Goal: Information Seeking & Learning: Learn about a topic

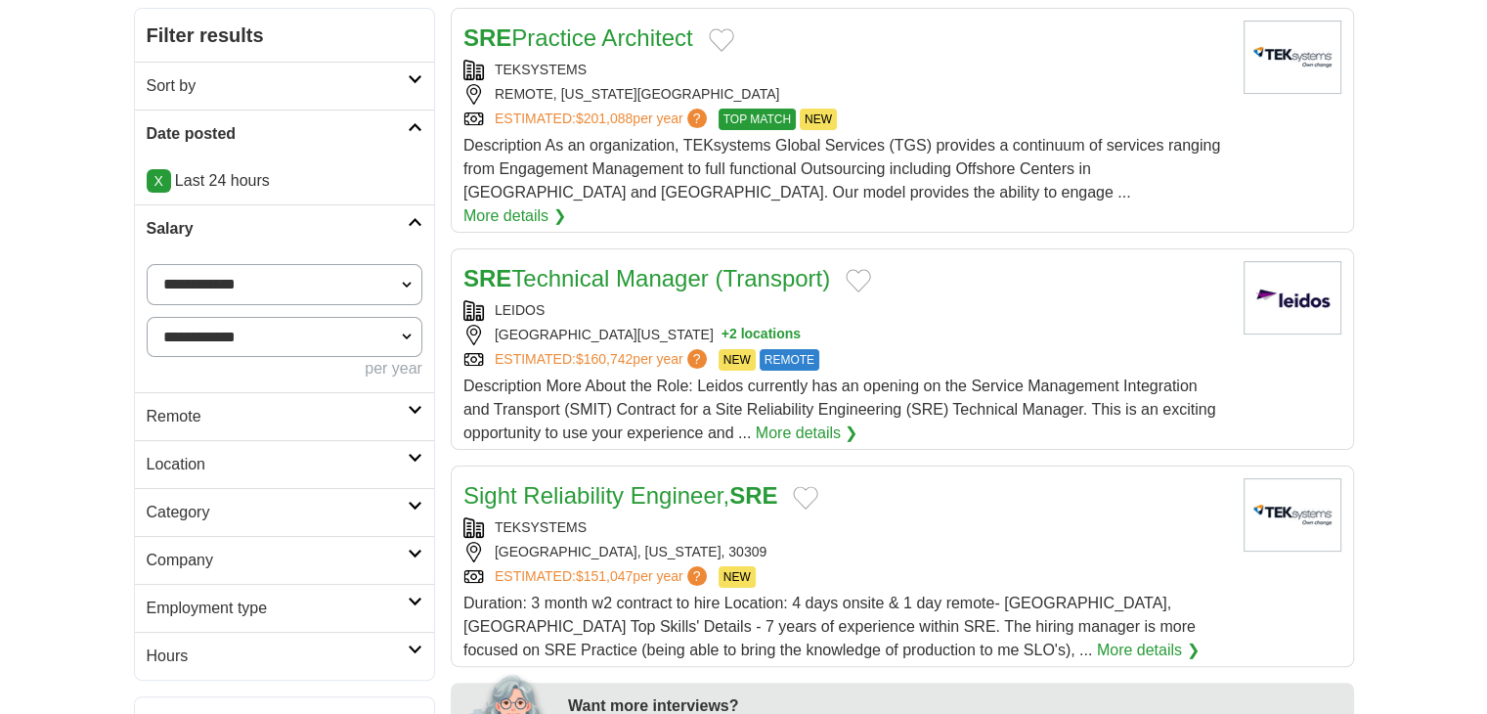
click at [192, 423] on h2 "Remote" at bounding box center [277, 416] width 261 height 23
click at [203, 465] on link "Remote jobs" at bounding box center [191, 463] width 88 height 17
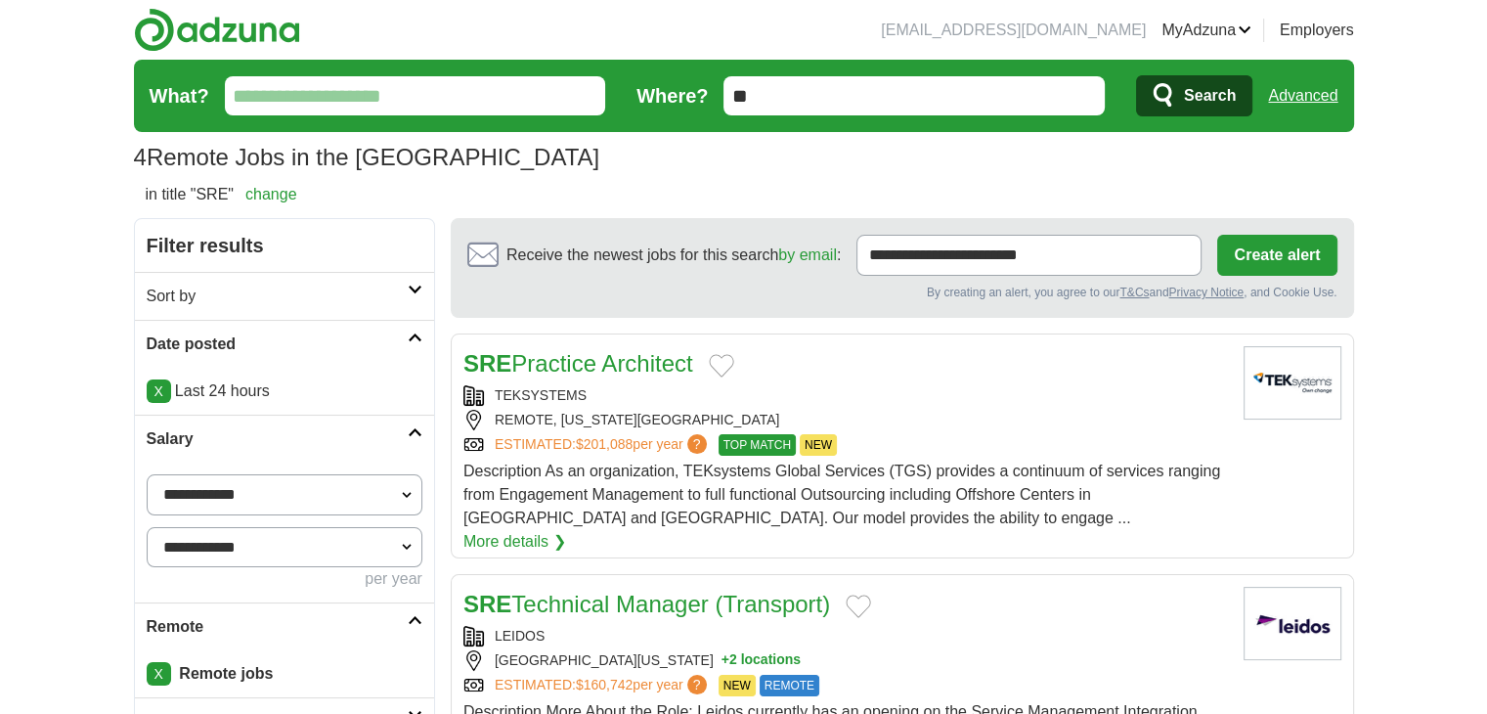
click at [1319, 64] on form "What? Where? ** Search Advanced" at bounding box center [744, 96] width 1220 height 72
click at [1313, 110] on link "Advanced" at bounding box center [1302, 95] width 69 height 39
click at [1314, 93] on link "Advanced" at bounding box center [1302, 95] width 69 height 39
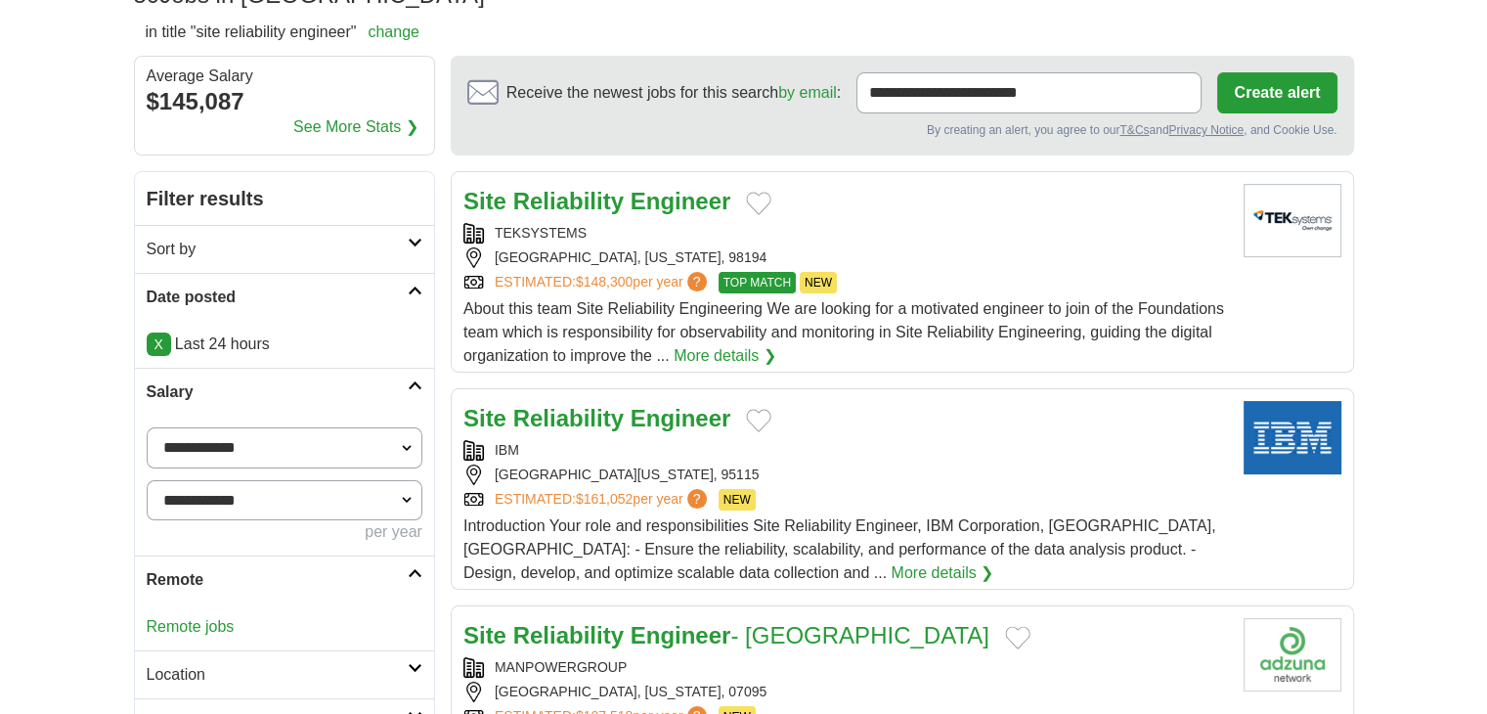
click at [211, 629] on link "Remote jobs" at bounding box center [191, 626] width 88 height 17
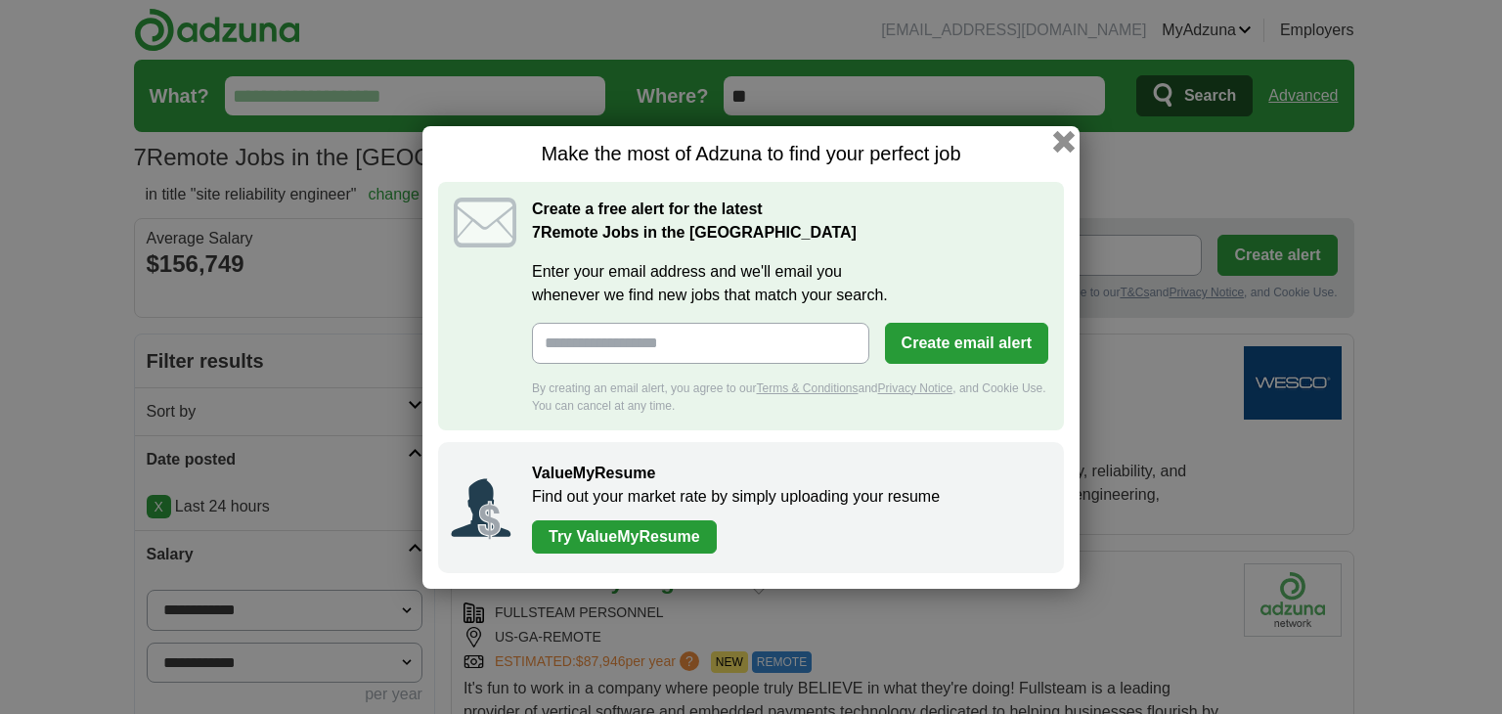
click at [1067, 145] on button "button" at bounding box center [1064, 141] width 22 height 22
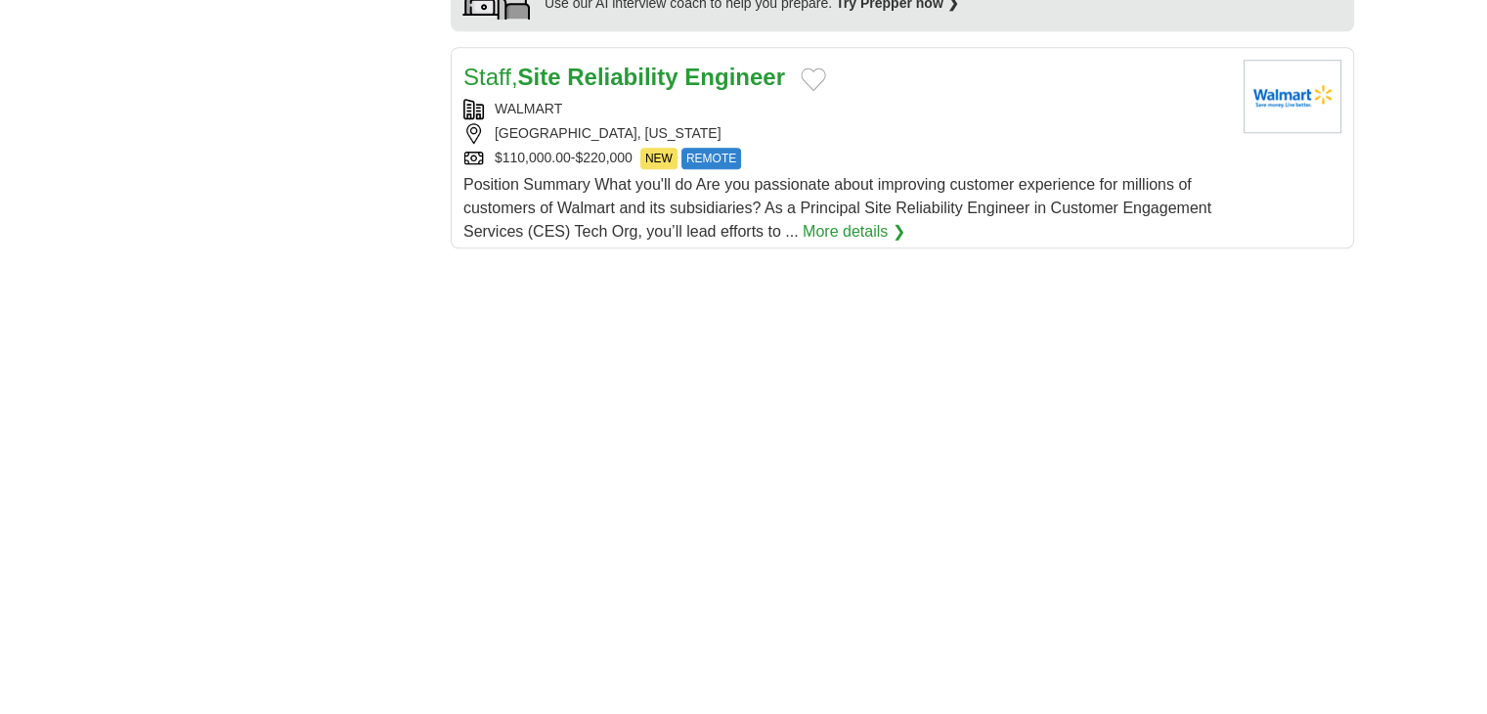
scroll to position [1792, 0]
drag, startPoint x: 693, startPoint y: 60, endPoint x: 641, endPoint y: 50, distance: 52.7
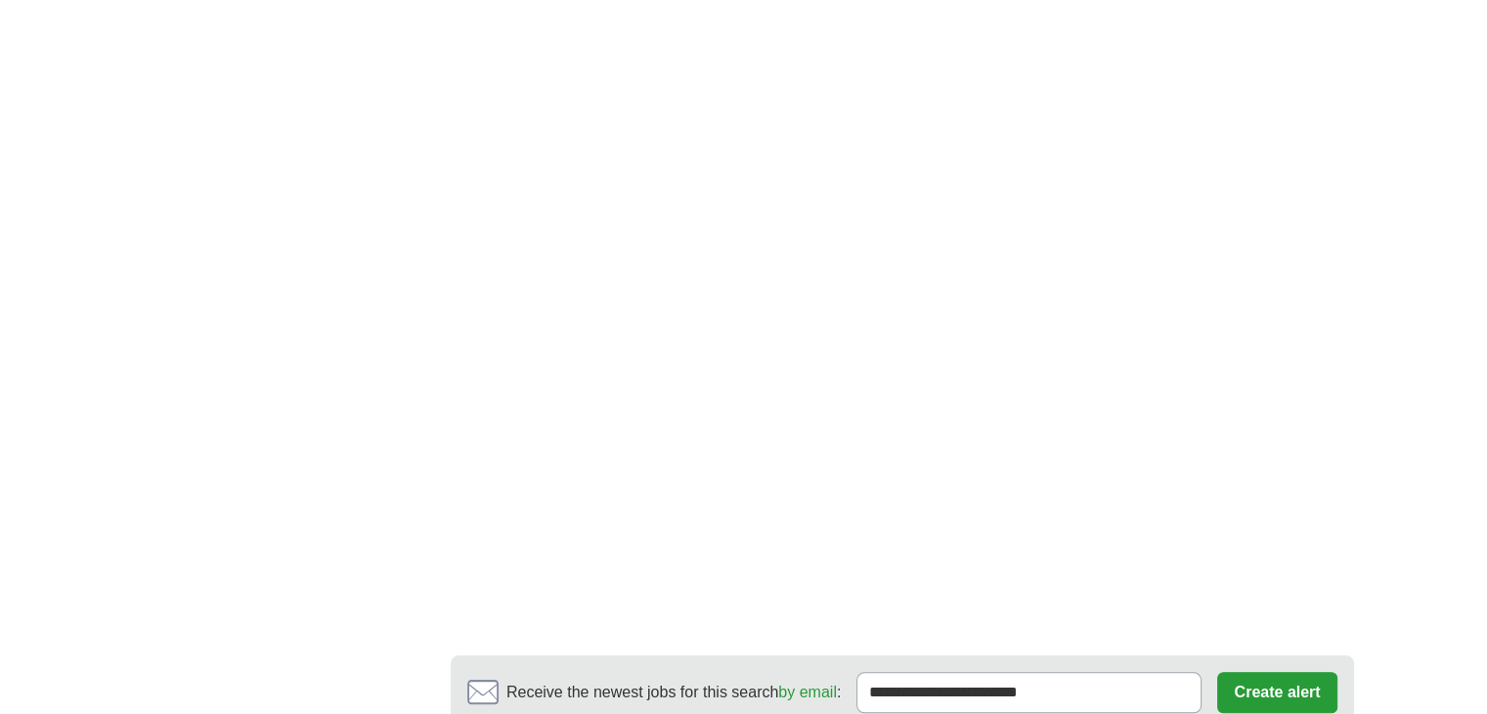
scroll to position [0, 0]
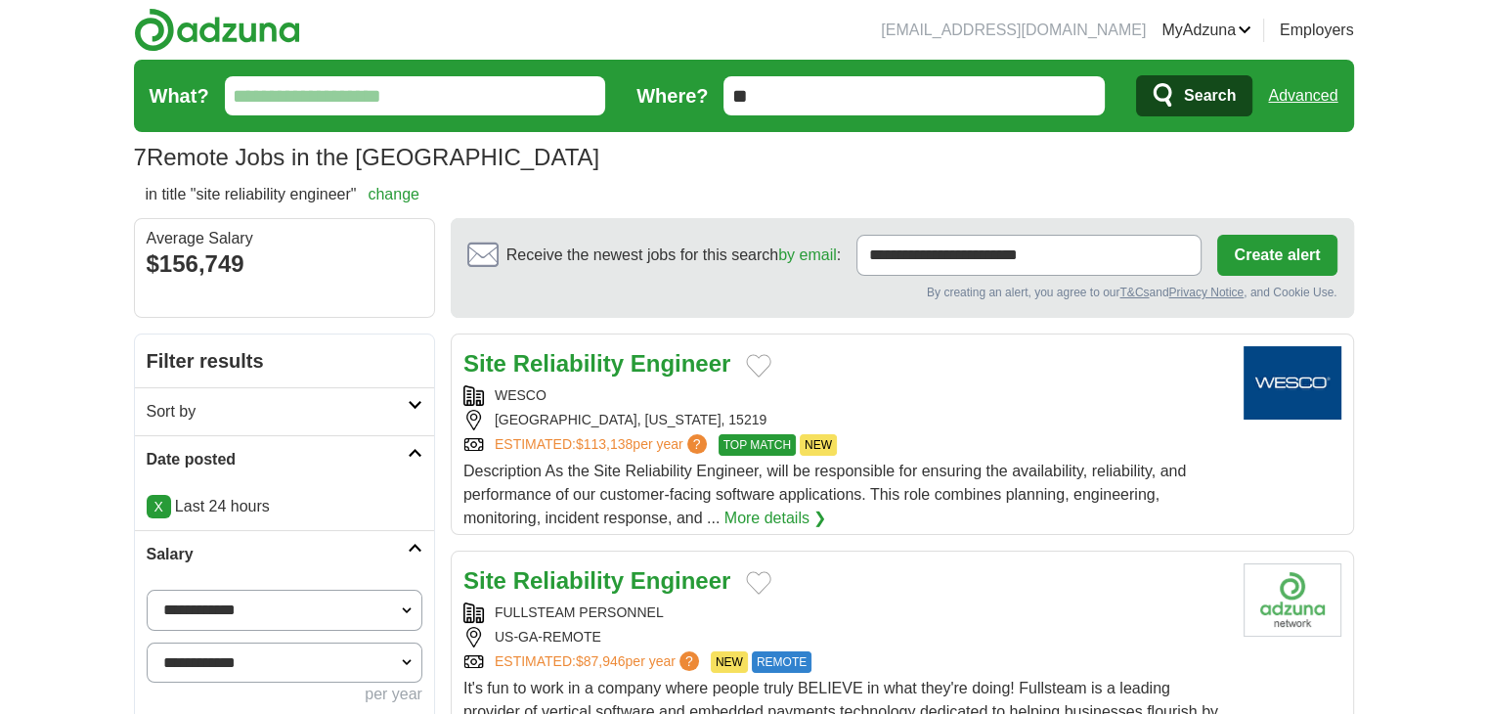
click at [1287, 98] on link "Advanced" at bounding box center [1302, 95] width 69 height 39
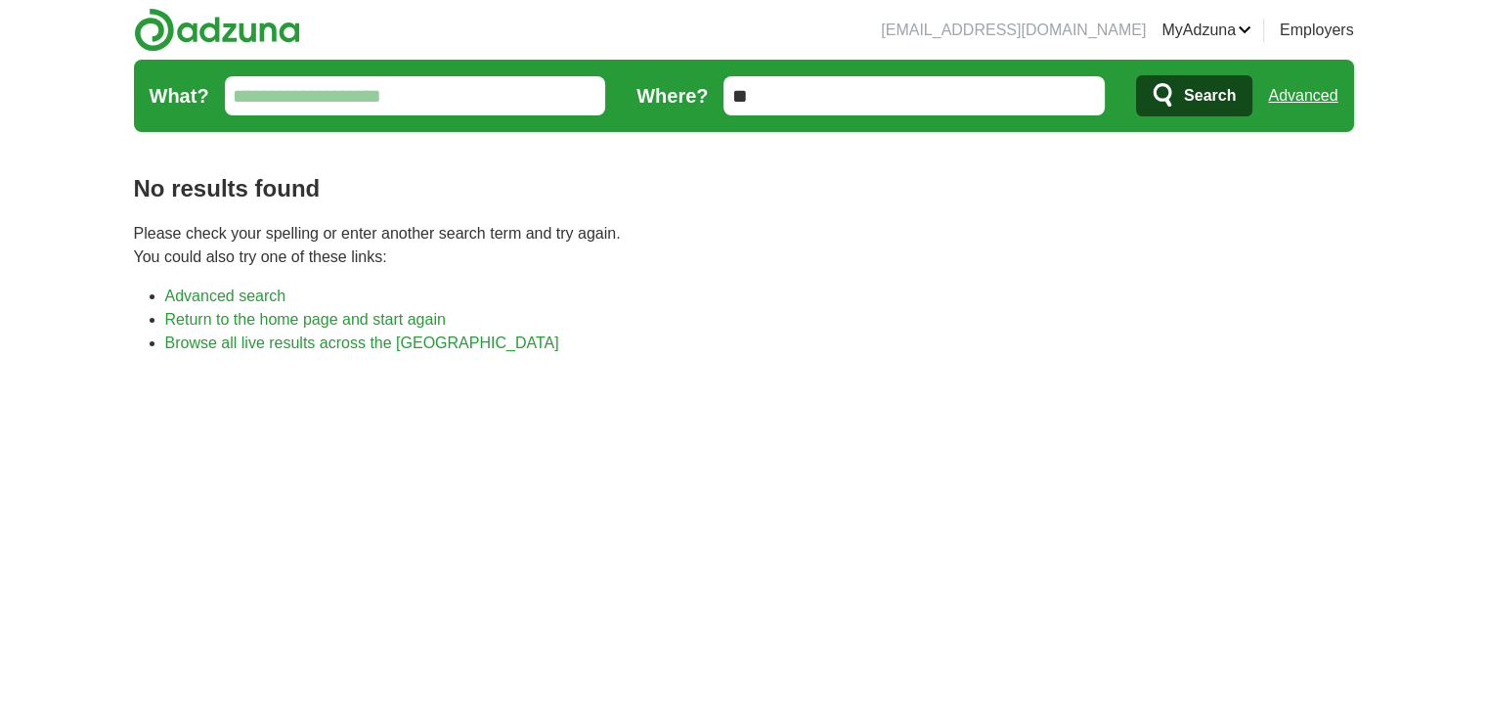
click at [1312, 78] on link "Advanced" at bounding box center [1302, 95] width 69 height 39
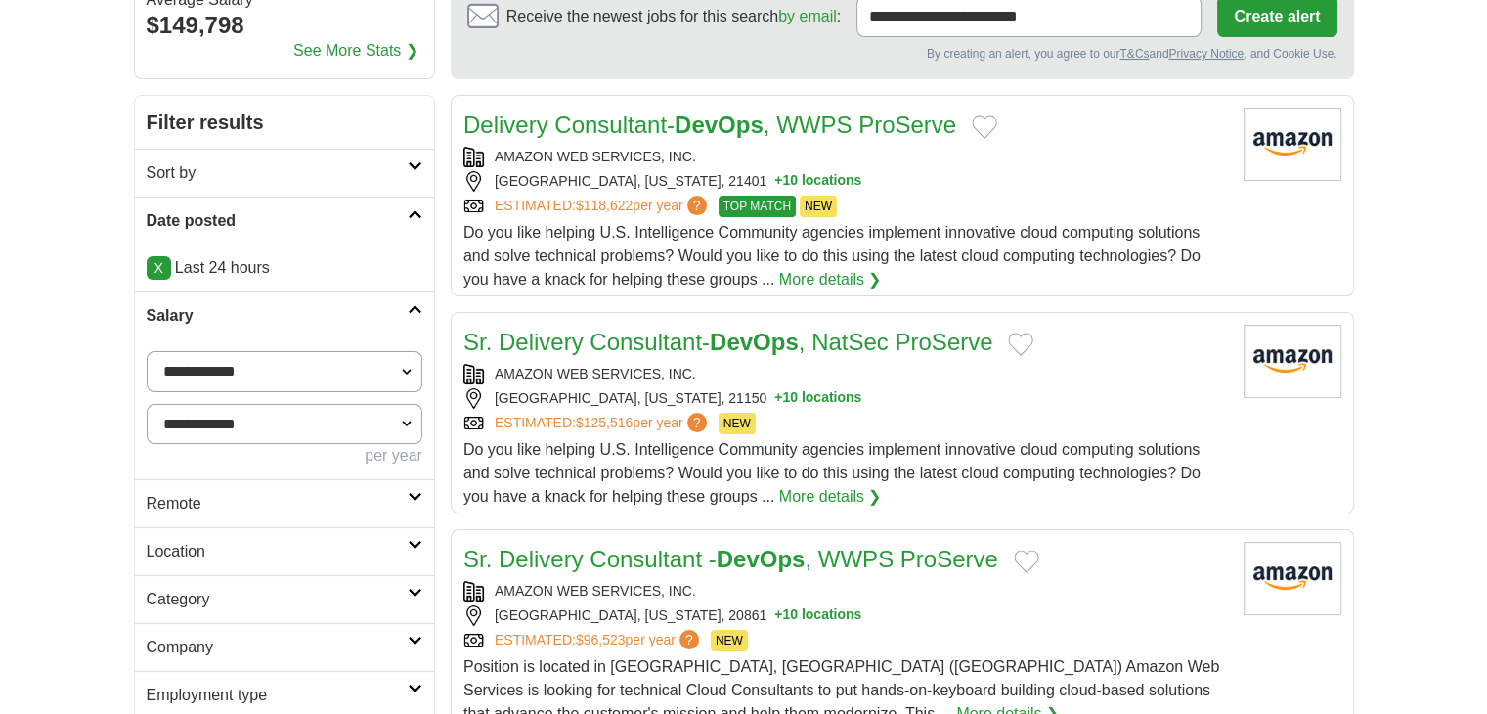
scroll to position [326, 0]
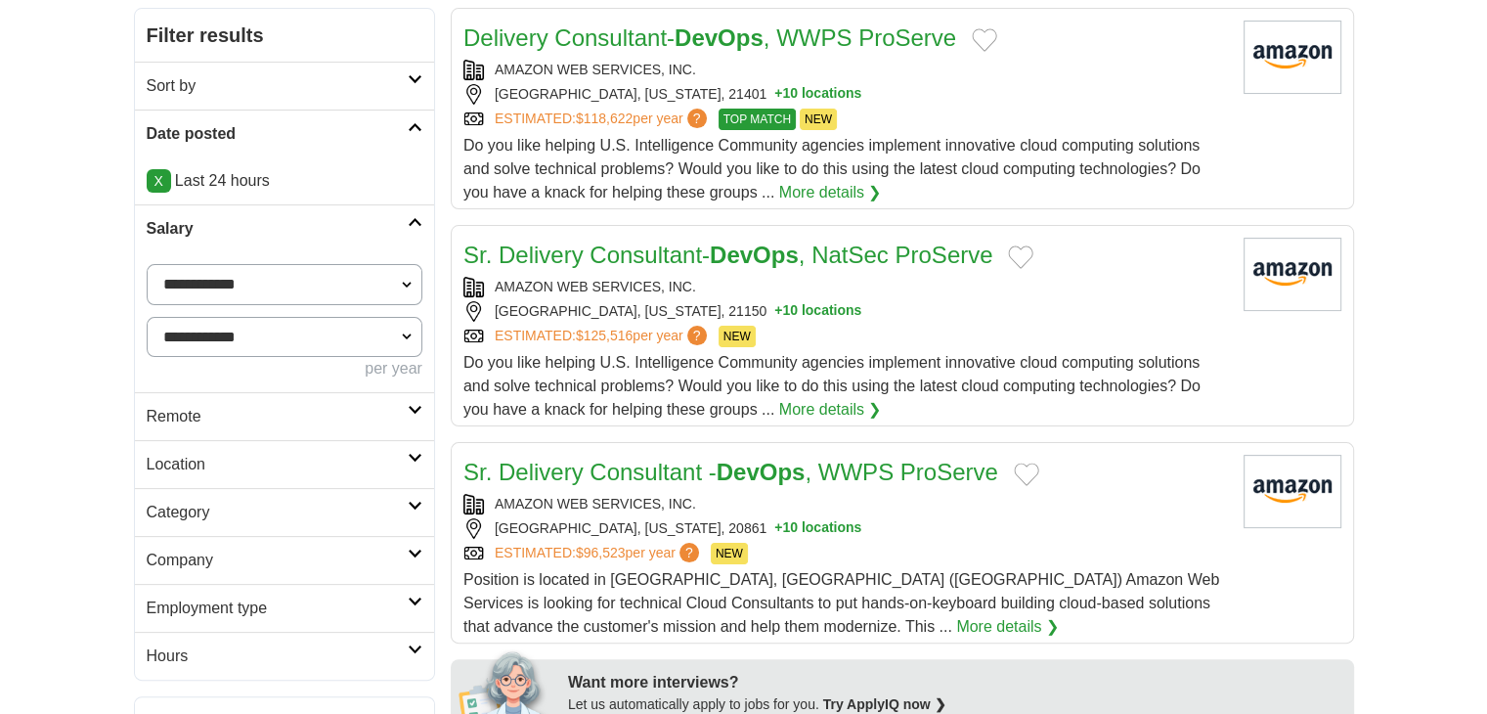
drag, startPoint x: 176, startPoint y: 431, endPoint x: 180, endPoint y: 447, distance: 16.1
click at [176, 431] on link "Remote" at bounding box center [284, 416] width 299 height 48
click at [193, 459] on link "Remote jobs" at bounding box center [191, 463] width 88 height 17
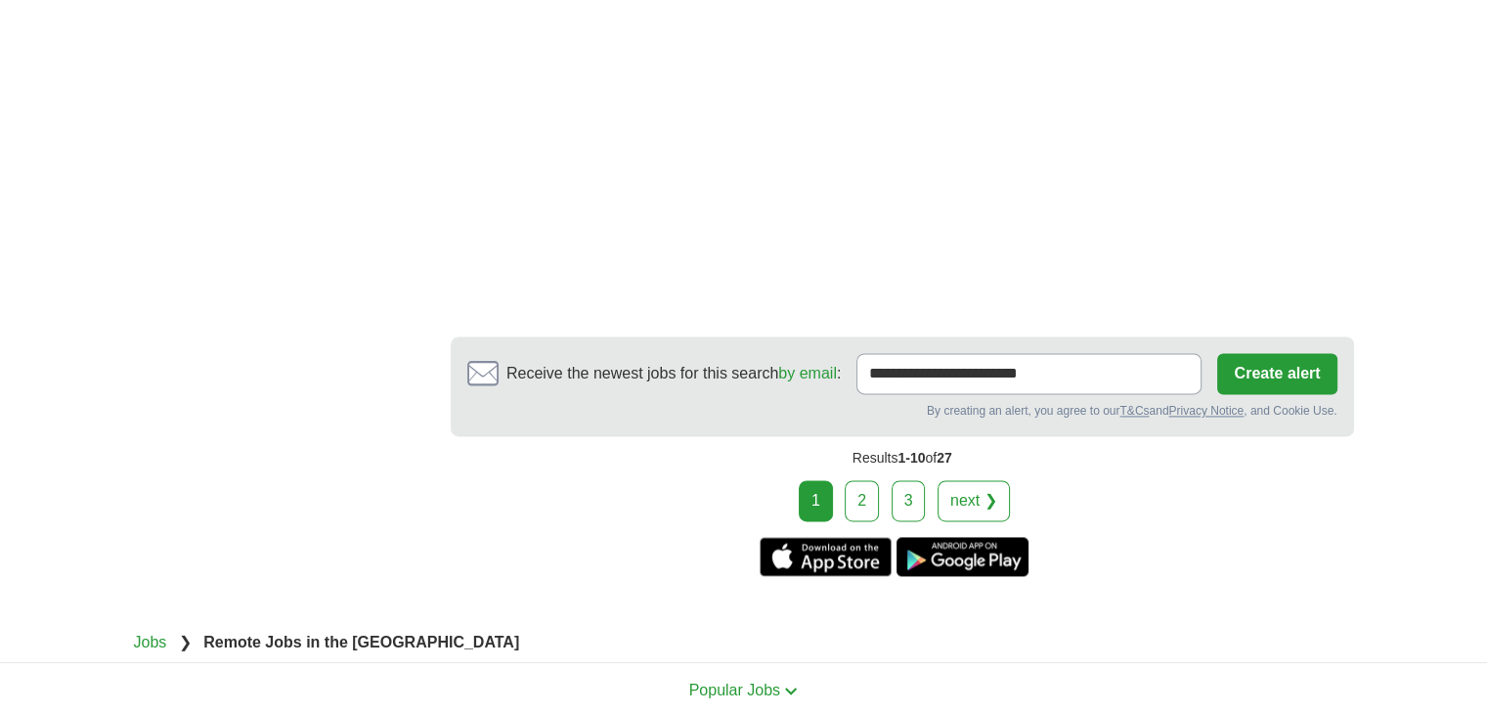
scroll to position [2933, 0]
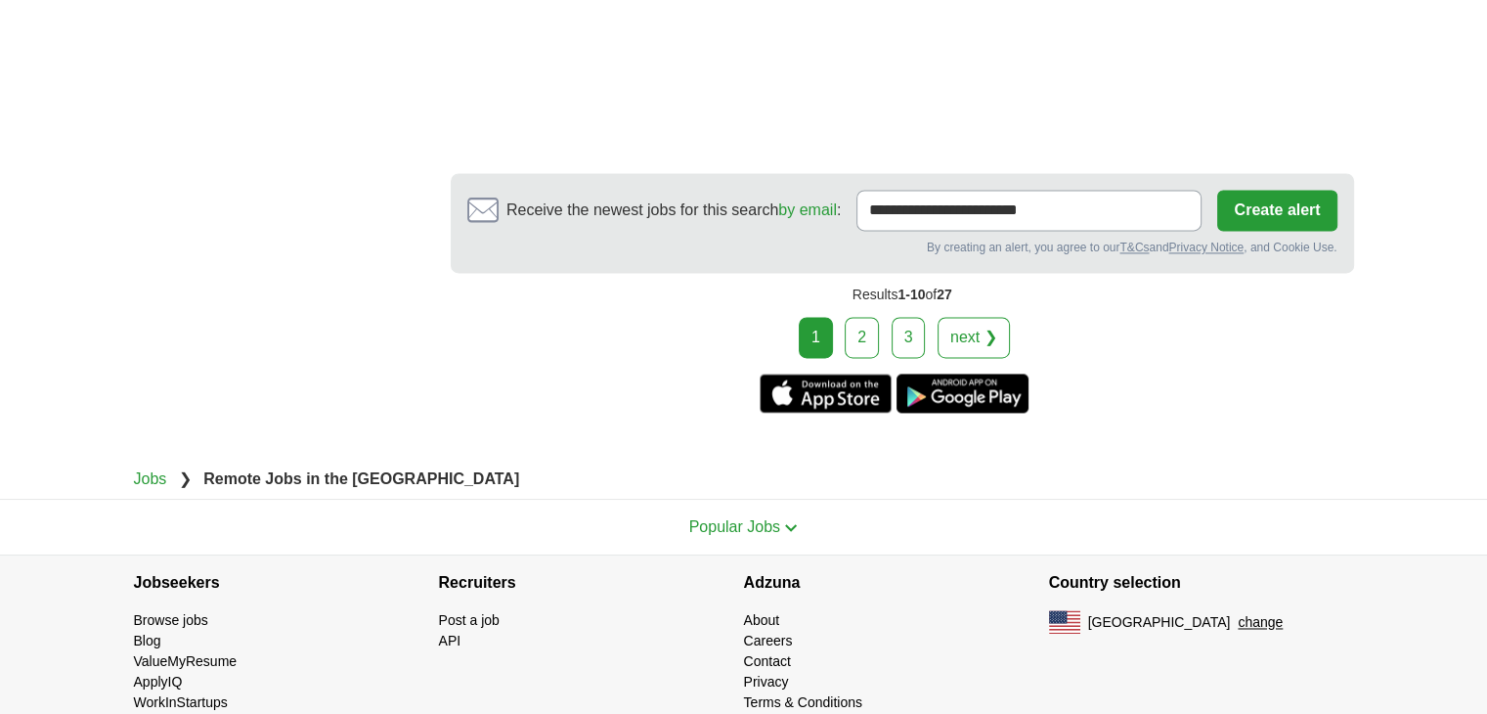
click at [870, 326] on link "2" at bounding box center [862, 337] width 34 height 41
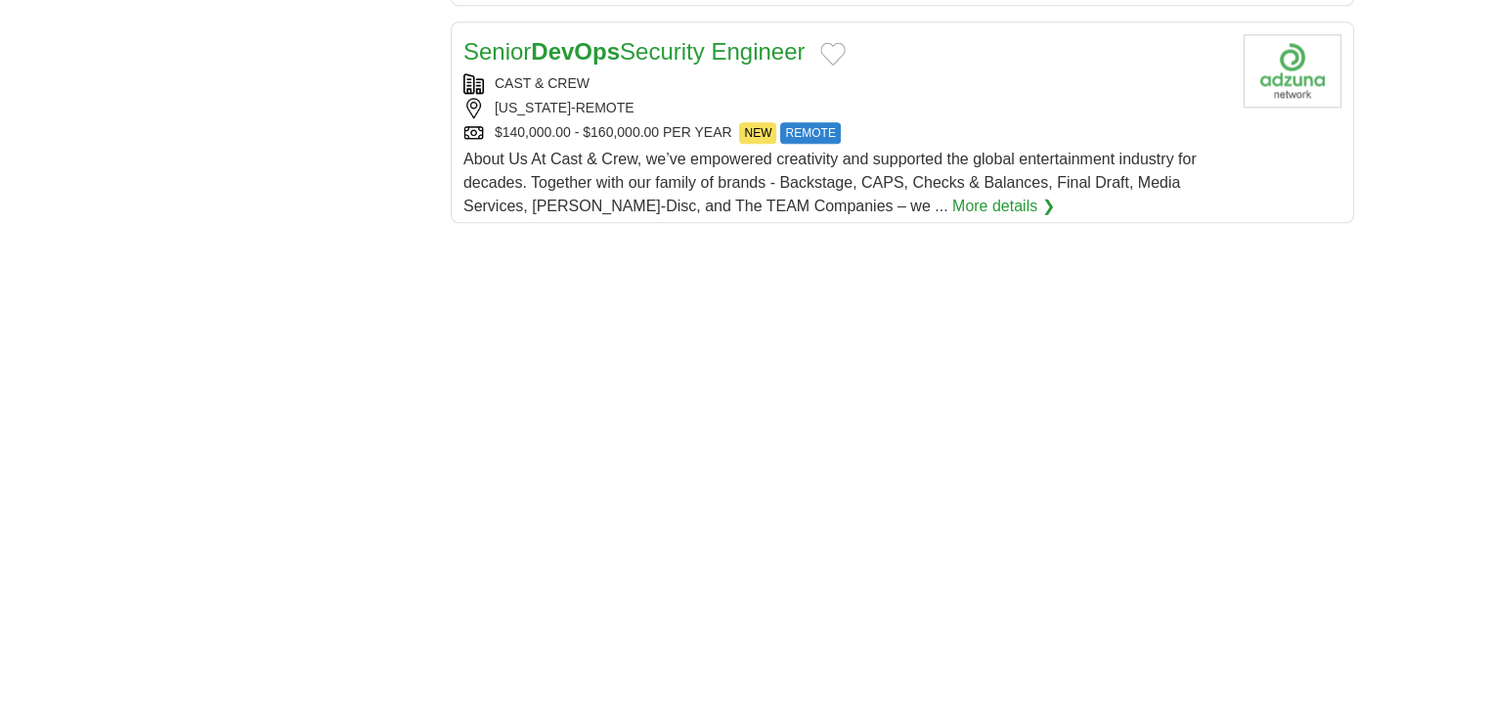
scroll to position [3422, 0]
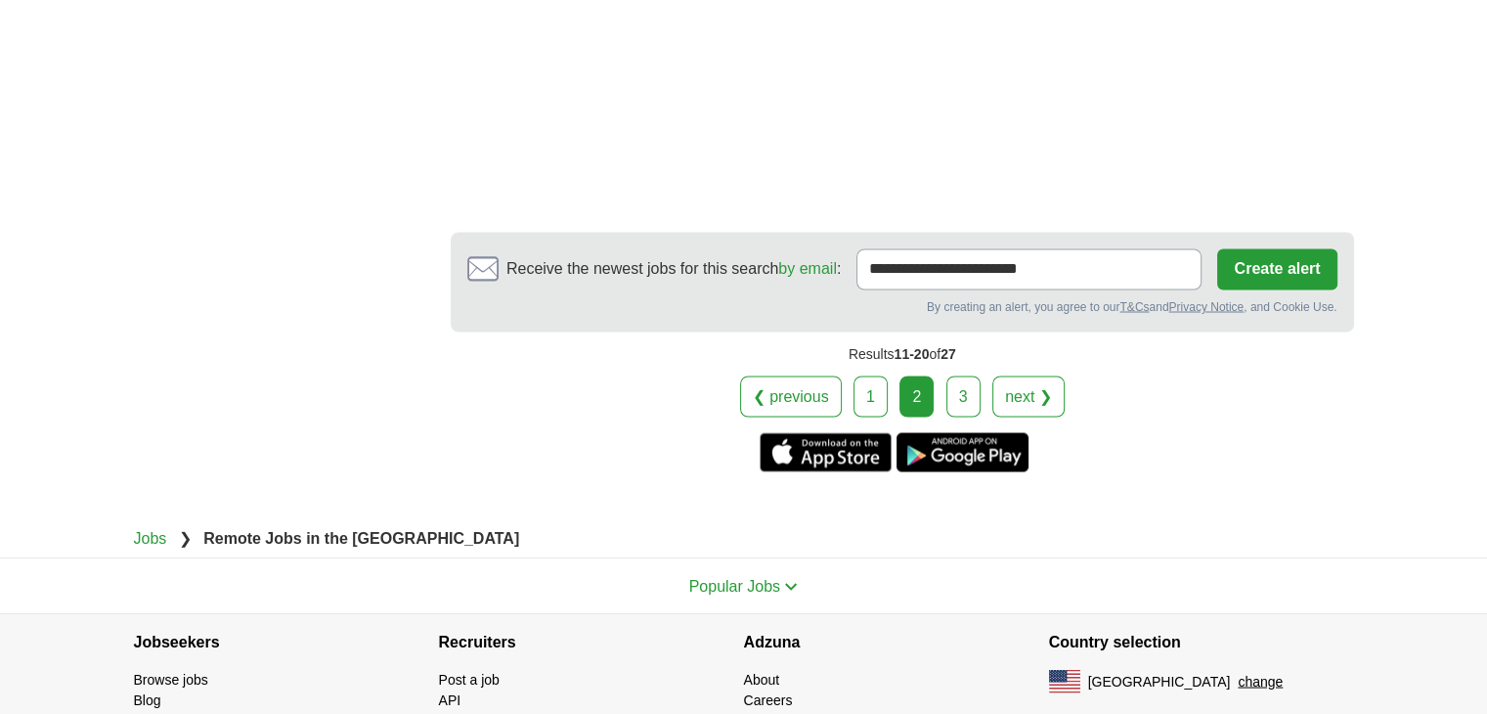
click at [961, 393] on link "3" at bounding box center [963, 395] width 34 height 41
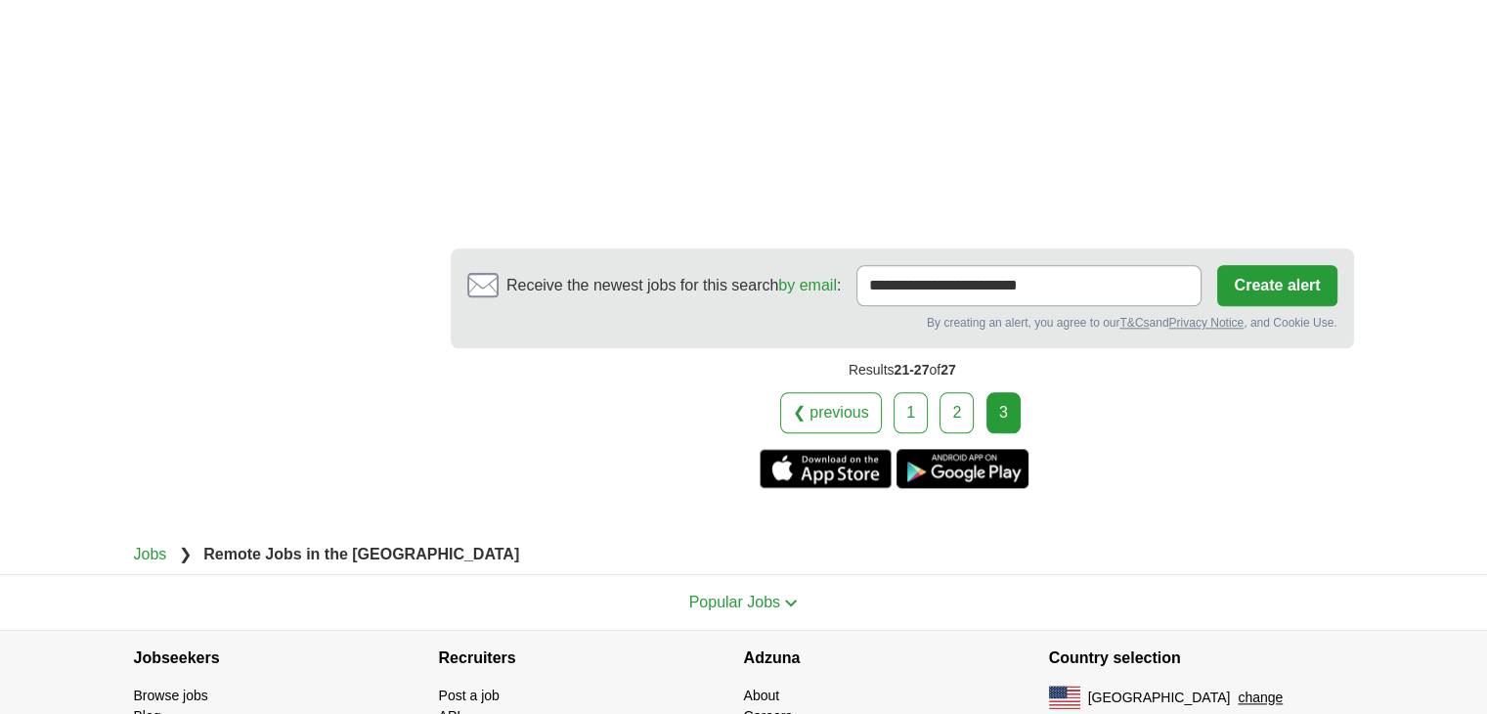
scroll to position [2370, 0]
